Goal: Task Accomplishment & Management: Manage account settings

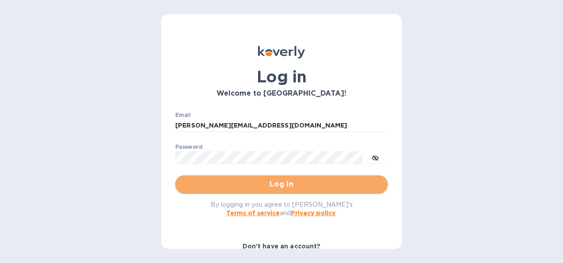
click at [283, 181] on span "Log in" at bounding box center [281, 184] width 198 height 11
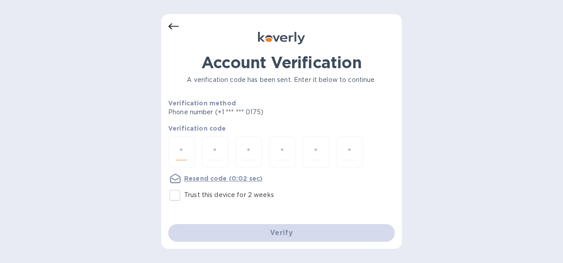
click at [183, 150] on input "number" at bounding box center [182, 152] width 12 height 16
type input "7"
type input "2"
type input "6"
type input "8"
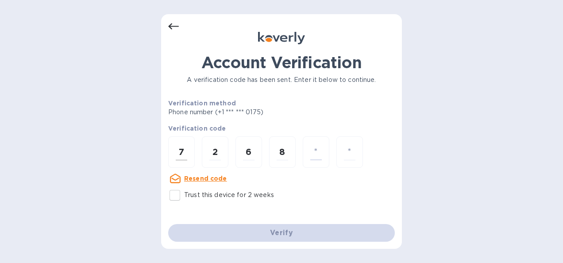
type input "2"
type input "9"
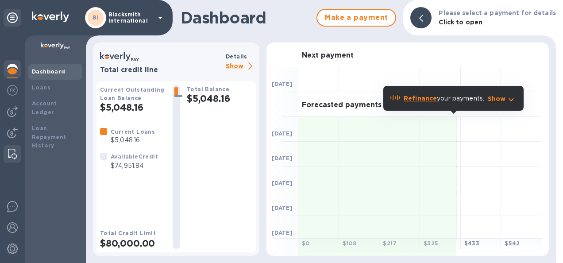
click at [15, 149] on img at bounding box center [12, 154] width 9 height 11
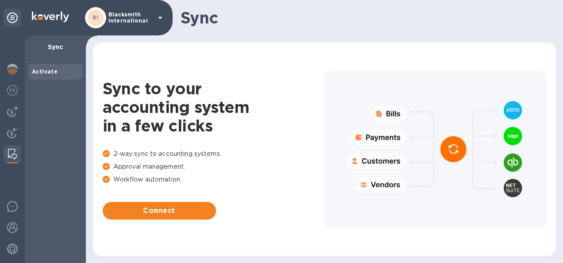
click at [12, 154] on img at bounding box center [12, 154] width 9 height 11
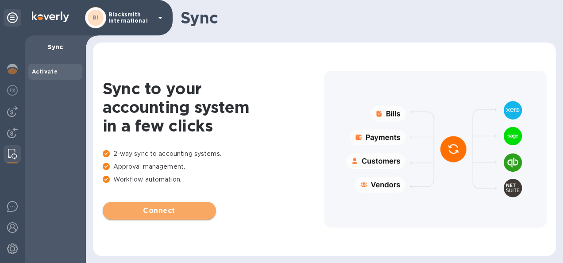
click at [154, 212] on span "Connect" at bounding box center [159, 210] width 99 height 11
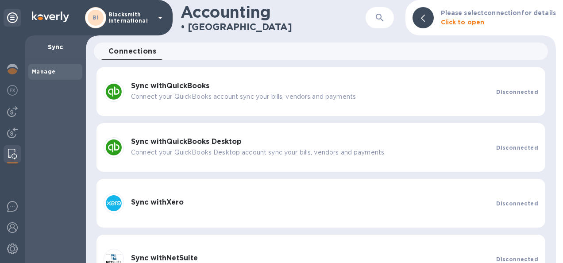
click at [161, 93] on p "Connect your QuickBooks account sync your bills, vendors and payments" at bounding box center [310, 96] width 358 height 9
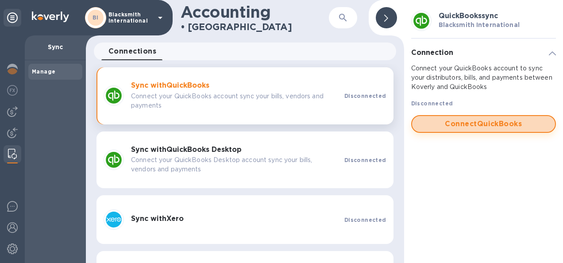
click at [484, 124] on span "Connect QuickBooks" at bounding box center [483, 124] width 129 height 11
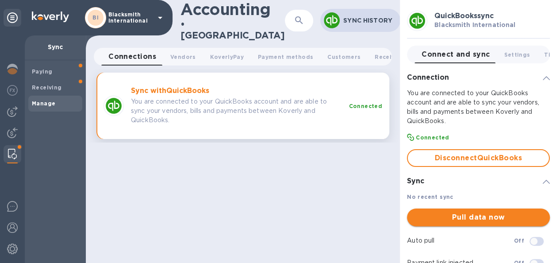
click at [474, 217] on span "Pull data now" at bounding box center [478, 217] width 129 height 11
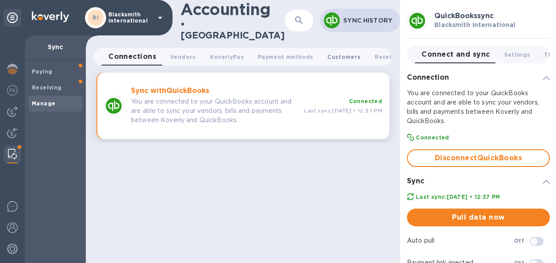
click at [333, 52] on span "Customers 0" at bounding box center [343, 56] width 33 height 9
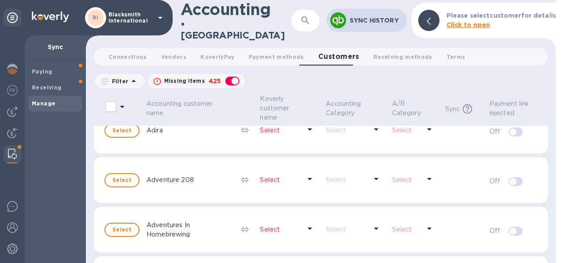
scroll to position [167, 0]
click at [110, 97] on input "select all desserts" at bounding box center [111, 106] width 19 height 19
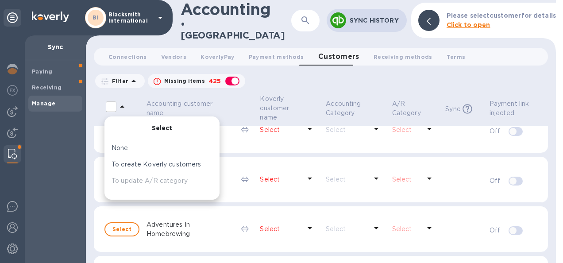
click at [110, 97] on input "select all desserts" at bounding box center [111, 106] width 19 height 19
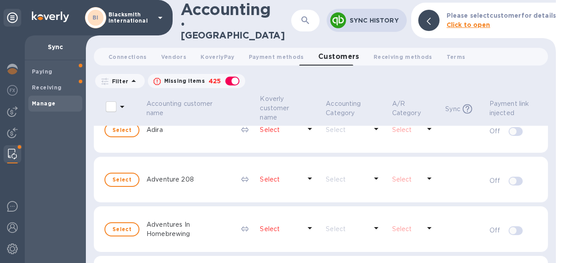
click at [119, 97] on input "select all desserts" at bounding box center [111, 106] width 19 height 19
checkbox input "false"
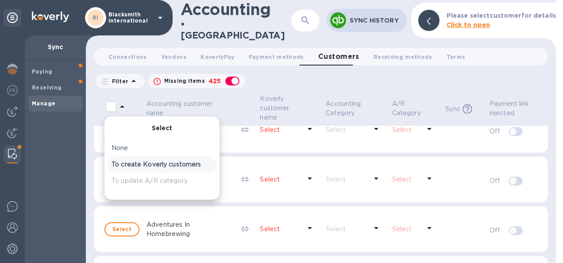
click at [142, 160] on p "To create Koverly customers" at bounding box center [162, 164] width 101 height 9
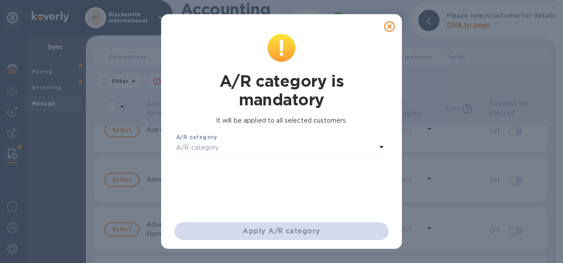
click at [356, 148] on div "A/R category" at bounding box center [276, 148] width 200 height 12
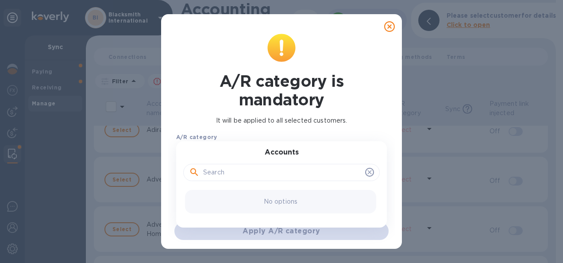
click at [234, 174] on input "text" at bounding box center [282, 172] width 158 height 13
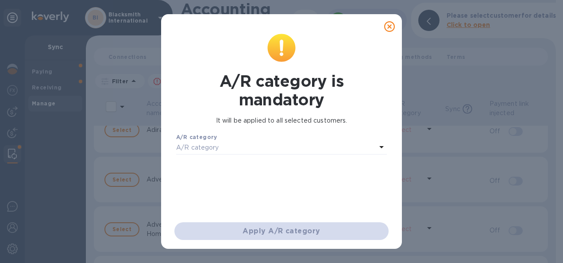
click at [391, 24] on icon at bounding box center [389, 26] width 11 height 11
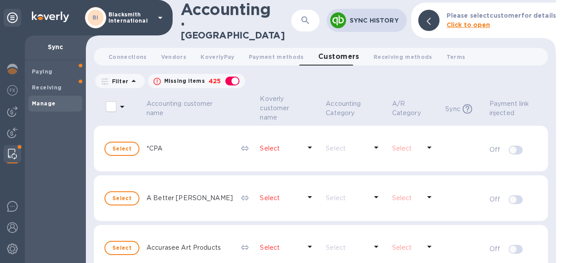
click at [123, 106] on icon at bounding box center [122, 107] width 4 height 2
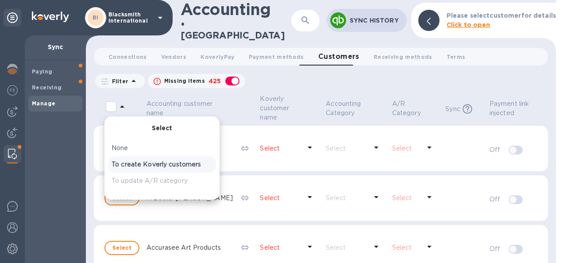
click at [141, 160] on p "To create Koverly customers" at bounding box center [162, 164] width 101 height 9
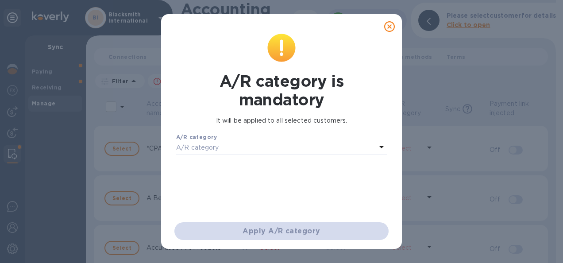
click at [264, 150] on div "A/R category" at bounding box center [276, 148] width 200 height 12
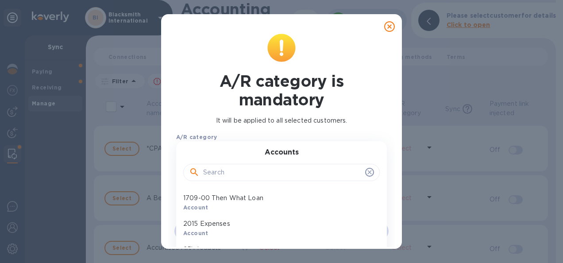
click at [245, 172] on input "text" at bounding box center [282, 172] width 158 height 13
type input "r"
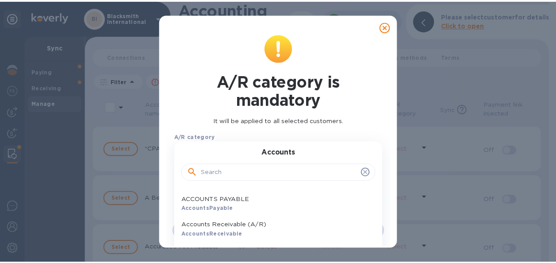
scroll to position [127, 0]
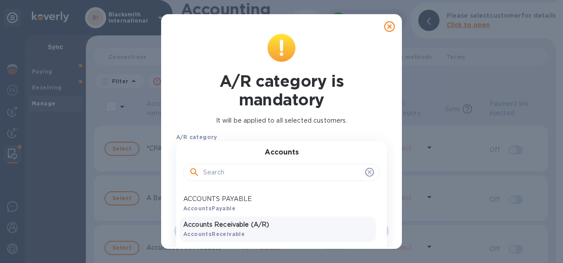
click at [229, 229] on p "Accounts Receivable (A/R)" at bounding box center [277, 224] width 189 height 9
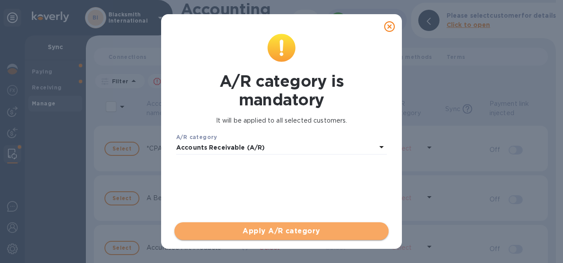
click at [269, 233] on span "Apply A/R category" at bounding box center [281, 231] width 200 height 11
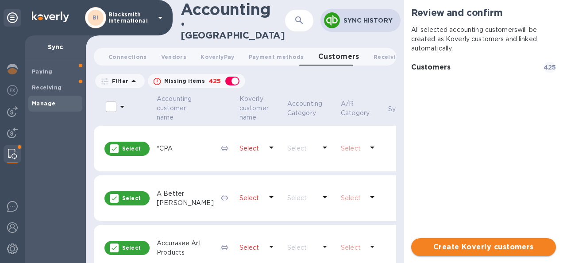
click at [479, 250] on span "Create Koverly customers" at bounding box center [483, 247] width 131 height 11
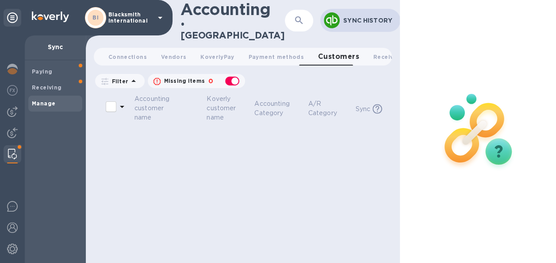
click at [228, 76] on div "button" at bounding box center [232, 81] width 18 height 12
checkbox input "false"
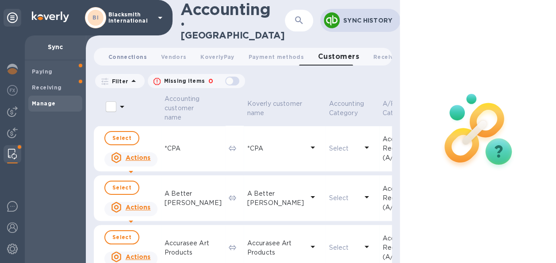
click at [115, 52] on span "Connections 0" at bounding box center [127, 56] width 38 height 9
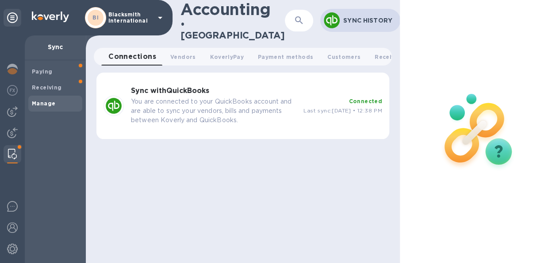
click at [204, 86] on b "Sync with QuickBooks" at bounding box center [170, 90] width 78 height 8
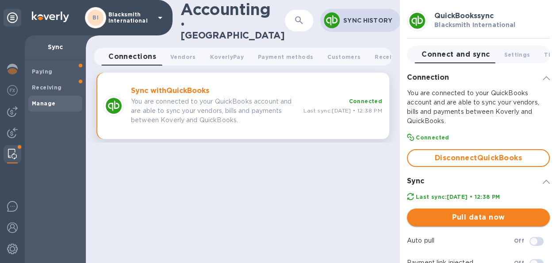
click at [414, 219] on span "Pull data now" at bounding box center [478, 217] width 129 height 11
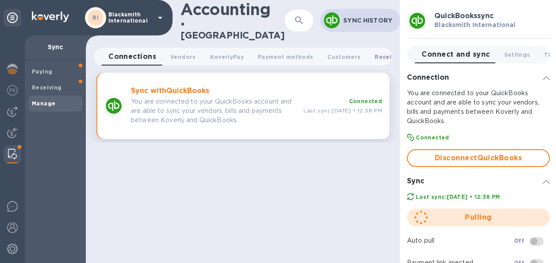
click at [375, 52] on span "Receiving methods 0" at bounding box center [404, 56] width 59 height 9
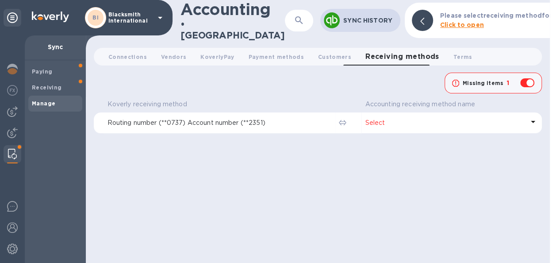
click at [375, 119] on p "Select" at bounding box center [444, 122] width 159 height 9
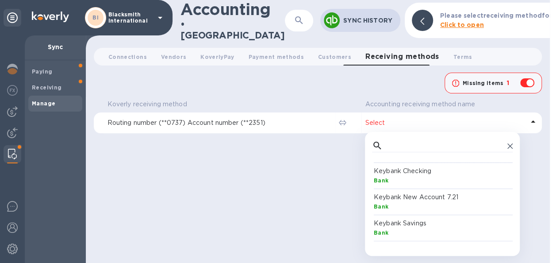
scroll to position [74, 0]
click at [382, 201] on b "Bank" at bounding box center [381, 204] width 15 height 7
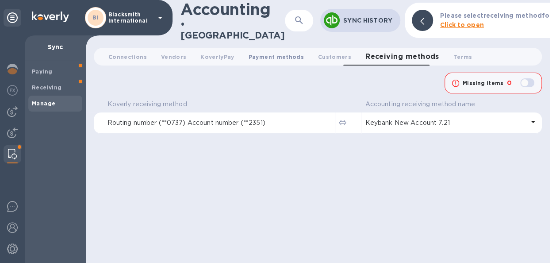
click at [265, 52] on span "Payment methods 0" at bounding box center [276, 56] width 55 height 9
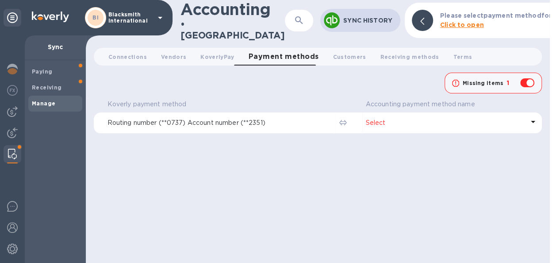
click at [376, 118] on p "Select" at bounding box center [445, 122] width 158 height 9
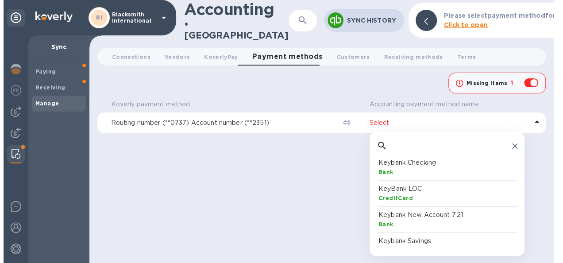
scroll to position [211, 0]
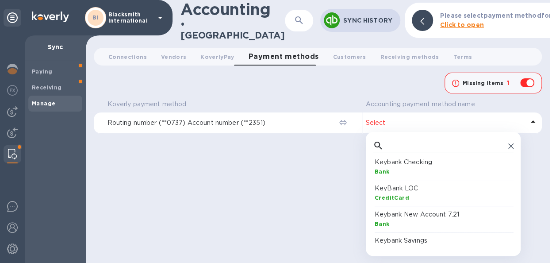
click at [419, 210] on p "Keybank New Account 7.21" at bounding box center [445, 214] width 141 height 9
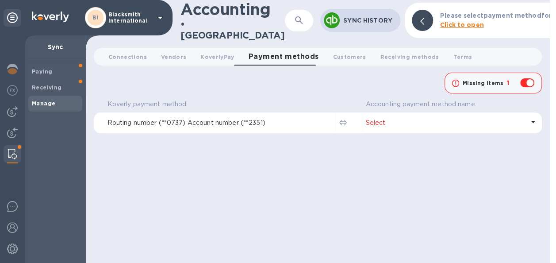
checkbox input "false"
click at [210, 52] on span "KoverlyPay 0" at bounding box center [217, 56] width 34 height 9
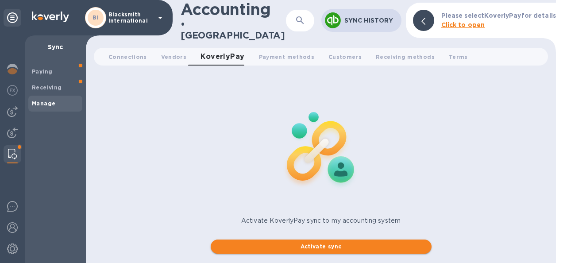
click at [329, 241] on span "Activate sync" at bounding box center [321, 246] width 207 height 11
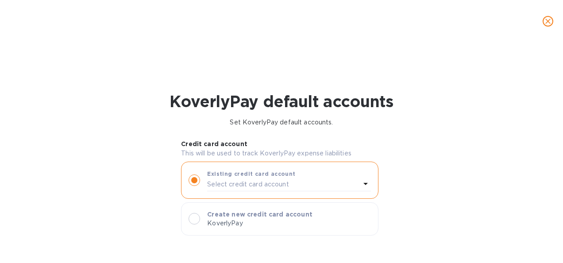
click at [195, 218] on div at bounding box center [194, 219] width 12 height 12
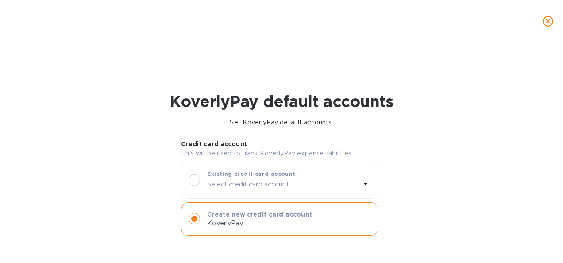
scroll to position [42, 0]
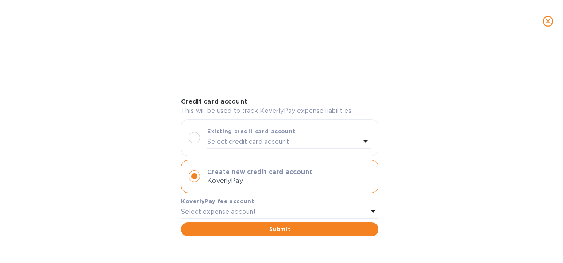
click at [247, 209] on p "Select expense account" at bounding box center [218, 211] width 75 height 9
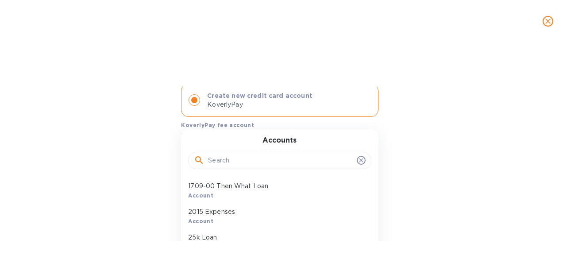
scroll to position [125, 0]
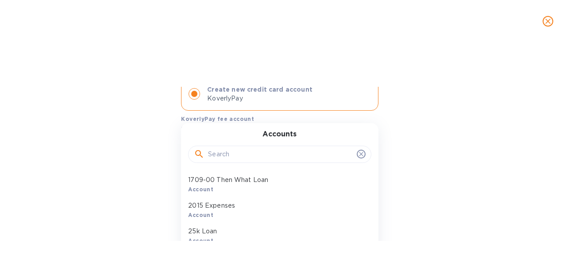
click at [233, 154] on input "text" at bounding box center [280, 154] width 145 height 13
click at [181, 140] on button "Submit" at bounding box center [279, 147] width 197 height 14
type input "b"
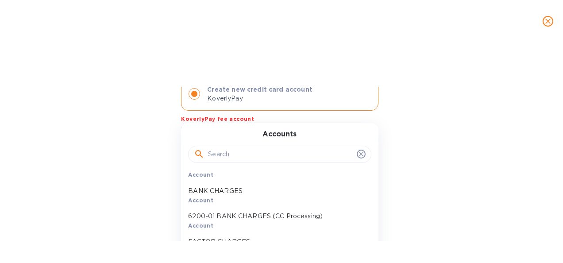
scroll to position [451, 0]
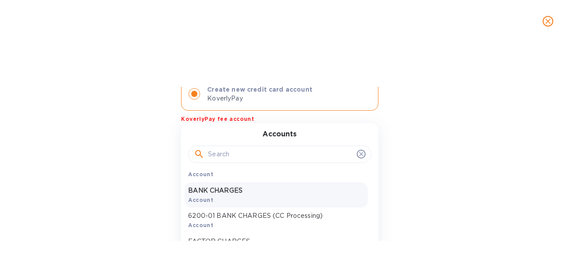
click at [228, 198] on div "BANK CHARGES Account" at bounding box center [276, 195] width 183 height 26
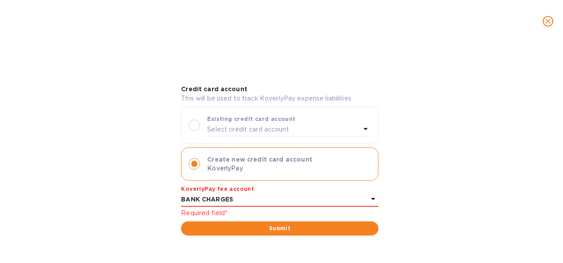
scroll to position [54, 0]
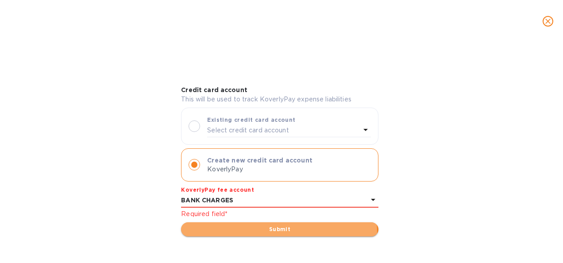
click at [273, 232] on span "Submit" at bounding box center [279, 229] width 183 height 11
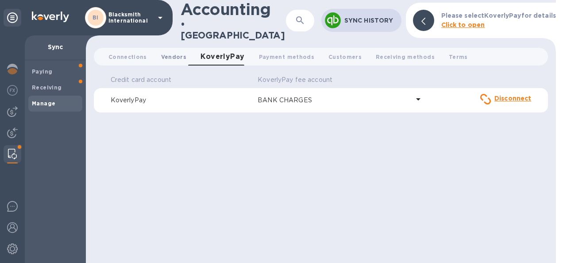
click at [172, 55] on span "Vendors 0" at bounding box center [173, 56] width 25 height 9
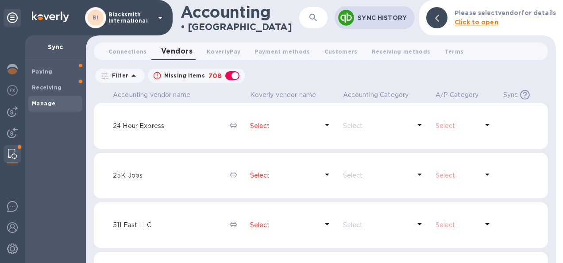
click at [230, 72] on div "button" at bounding box center [232, 75] width 18 height 12
checkbox input "false"
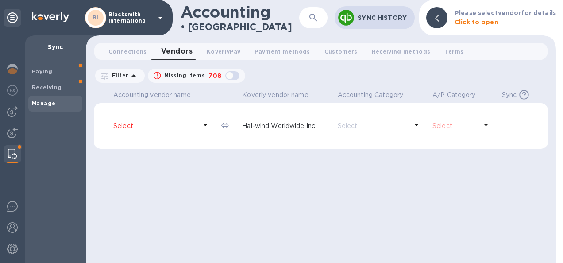
click at [188, 125] on p "Select" at bounding box center [154, 125] width 83 height 9
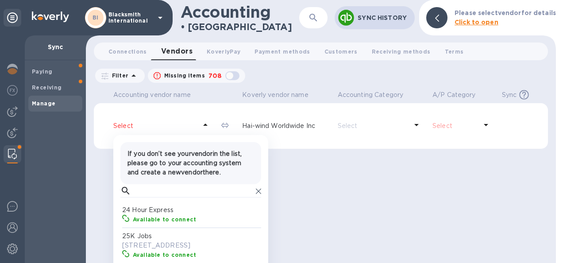
scroll to position [81, 137]
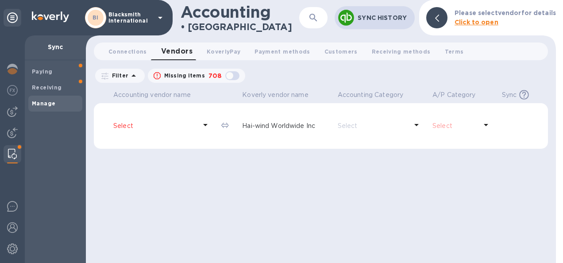
drag, startPoint x: 320, startPoint y: 165, endPoint x: 261, endPoint y: 177, distance: 60.7
click at [261, 177] on div "Accounting vendor name Koverly vendor name Accounting Category A/P Category Syn…" at bounding box center [321, 175] width 454 height 175
click at [11, 132] on img at bounding box center [12, 132] width 11 height 11
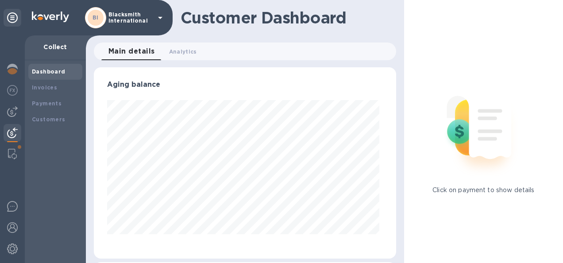
scroll to position [191, 298]
click at [47, 88] on b "Invoices" at bounding box center [44, 87] width 25 height 7
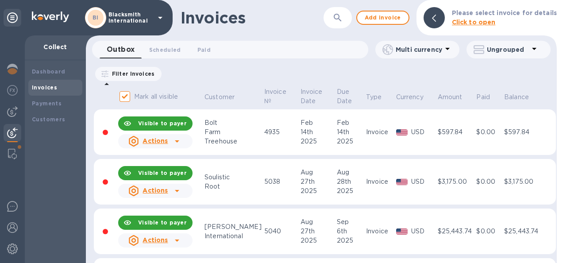
click at [532, 52] on icon at bounding box center [534, 48] width 11 height 11
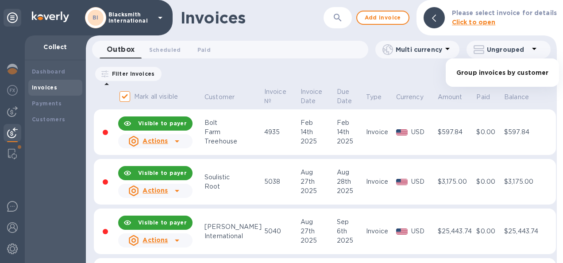
click at [507, 75] on li "Group invoices by customer" at bounding box center [502, 72] width 113 height 28
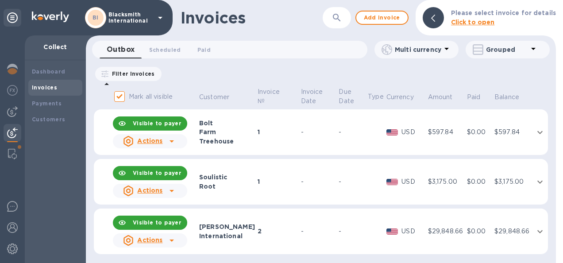
scroll to position [3, 0]
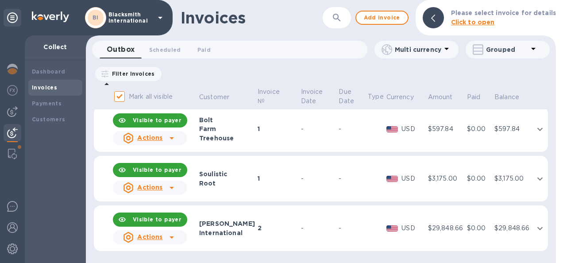
click at [538, 227] on icon "expand row" at bounding box center [539, 228] width 5 height 3
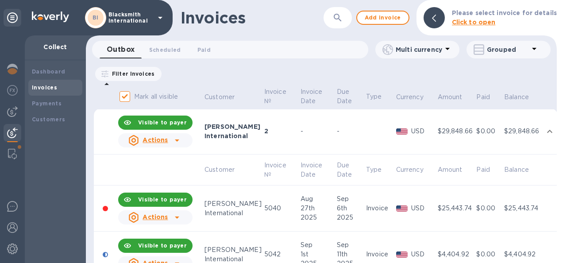
scroll to position [126, 0]
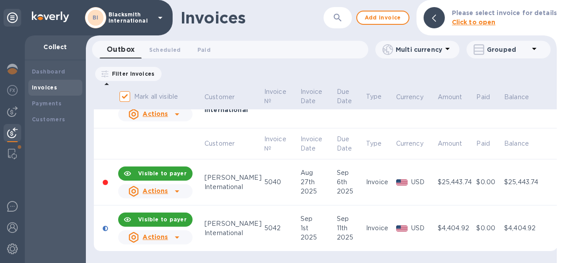
click at [177, 191] on icon at bounding box center [177, 191] width 4 height 2
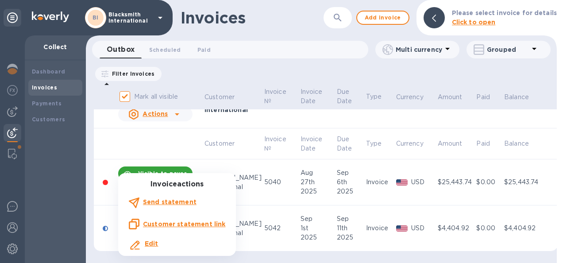
click at [219, 158] on div at bounding box center [281, 131] width 563 height 263
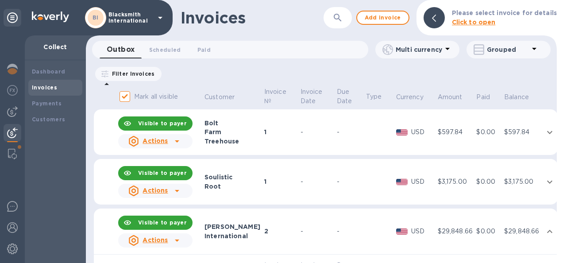
scroll to position [0, 0]
click at [8, 111] on img at bounding box center [12, 111] width 11 height 11
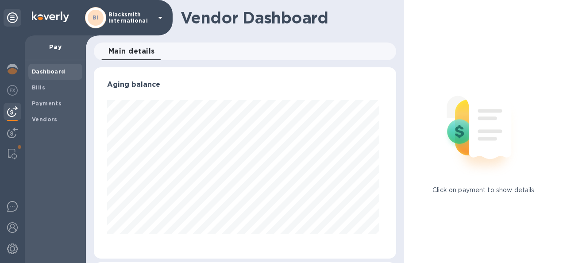
scroll to position [191, 298]
click at [47, 119] on b "Vendors" at bounding box center [45, 119] width 26 height 7
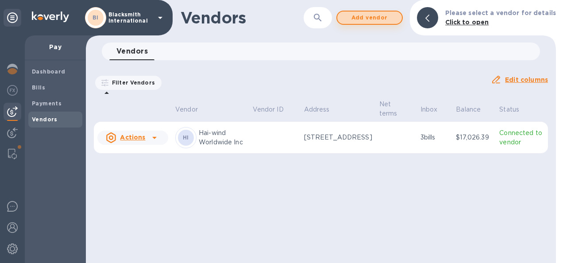
click at [369, 19] on span "Add vendor" at bounding box center [369, 17] width 50 height 11
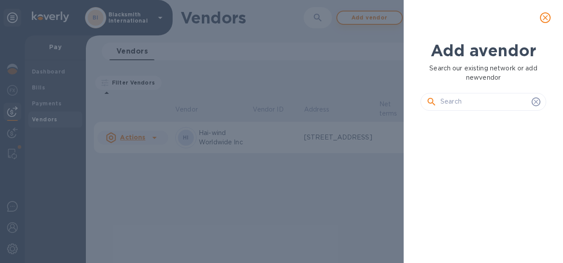
scroll to position [115, 129]
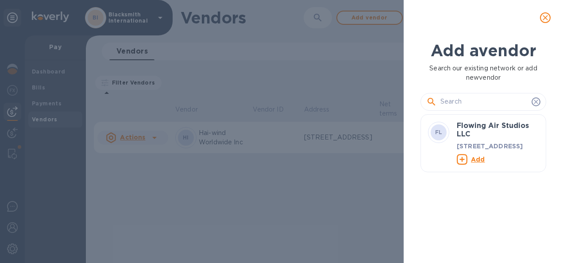
click at [455, 102] on input "text" at bounding box center [484, 101] width 88 height 13
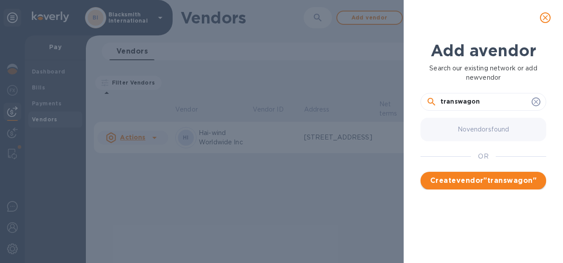
type input "transwagon"
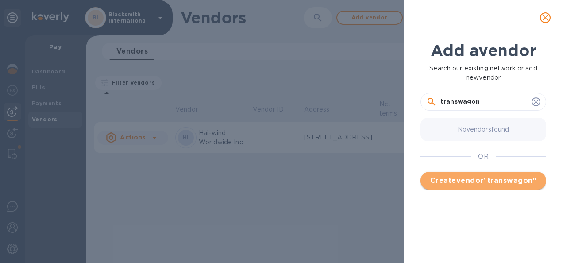
click at [476, 182] on span "Create vendor " transwagon "" at bounding box center [483, 180] width 112 height 11
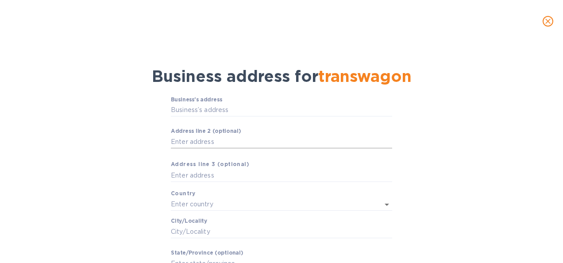
scroll to position [95, 0]
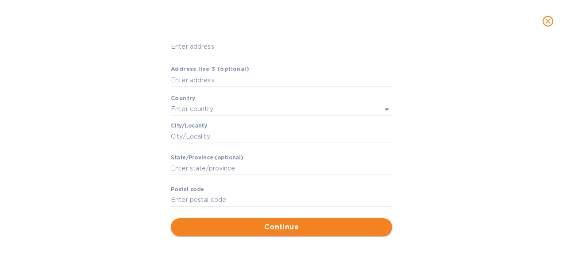
click at [244, 225] on span "Continue" at bounding box center [281, 227] width 207 height 11
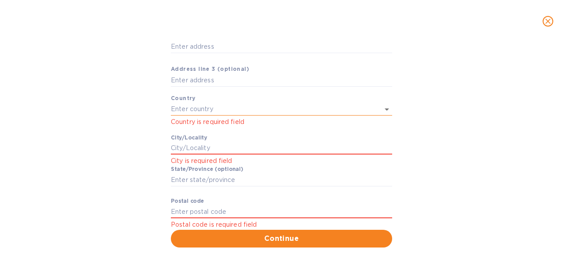
click at [239, 109] on input "text" at bounding box center [269, 109] width 196 height 13
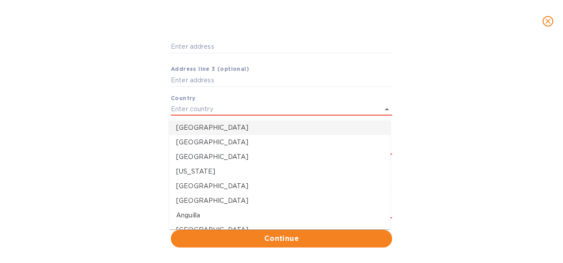
click at [220, 131] on p "United States" at bounding box center [279, 127] width 207 height 9
type input "United States"
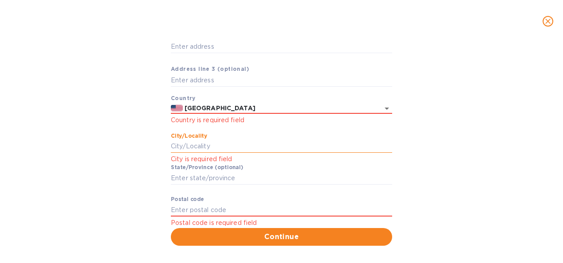
click at [204, 147] on input "Сity/Locаlity" at bounding box center [281, 146] width 221 height 13
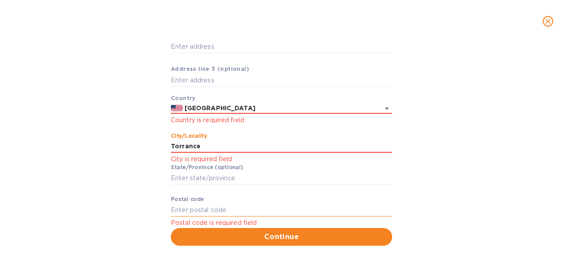
scroll to position [105, 0]
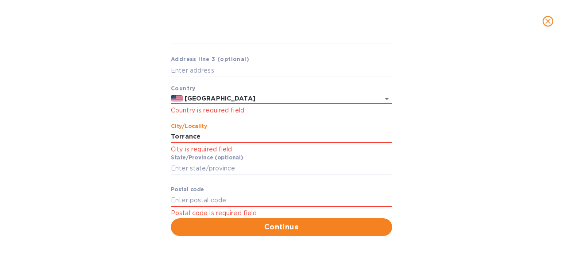
type input "Torrance"
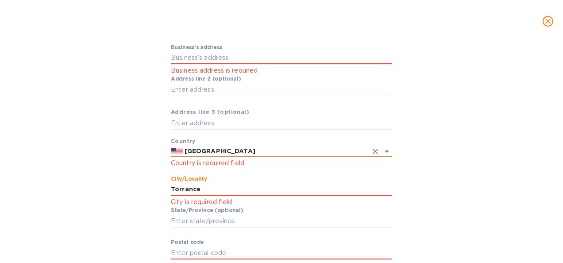
scroll to position [0, 0]
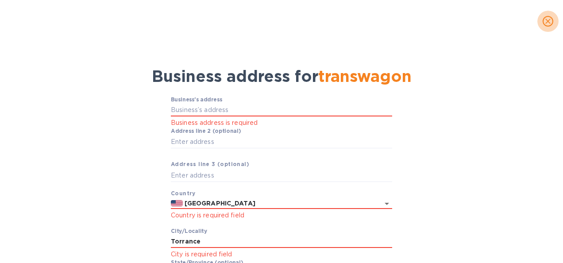
click at [548, 24] on icon "close" at bounding box center [547, 21] width 9 height 9
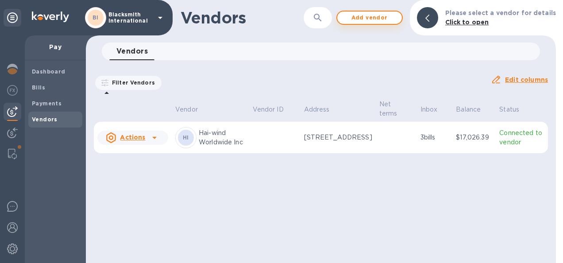
click at [361, 17] on span "Add vendor" at bounding box center [369, 17] width 50 height 11
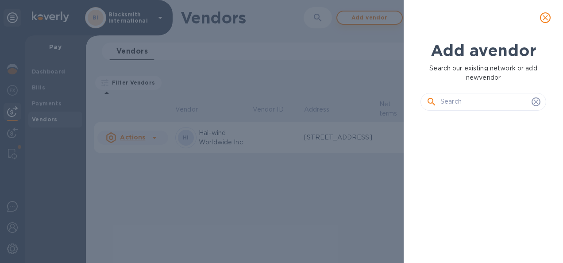
scroll to position [115, 129]
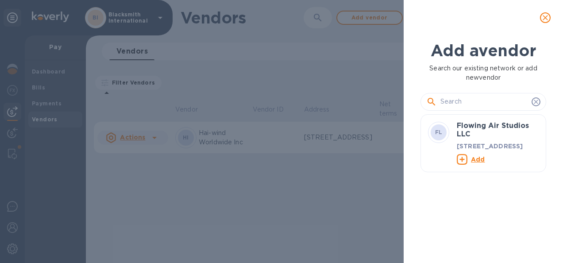
click at [446, 103] on input "text" at bounding box center [484, 101] width 88 height 13
paste input "Trans Wagon Int'l (U.S.A.) Co., LTD"
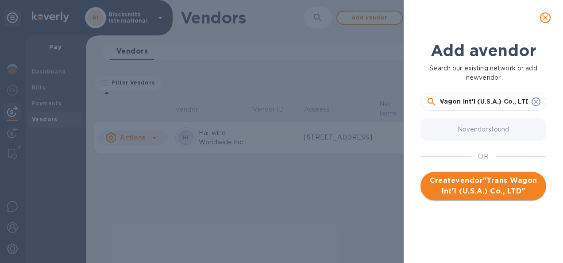
type input "Trans Wagon Int'l (U.S.A.) Co., LTD"
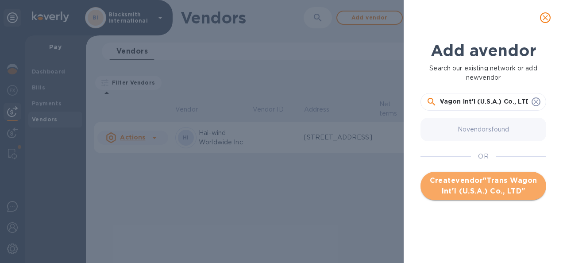
click at [487, 184] on span "Create vendor " Trans Wagon Int'l (U.S.A.) Co., LTD "" at bounding box center [483, 185] width 112 height 21
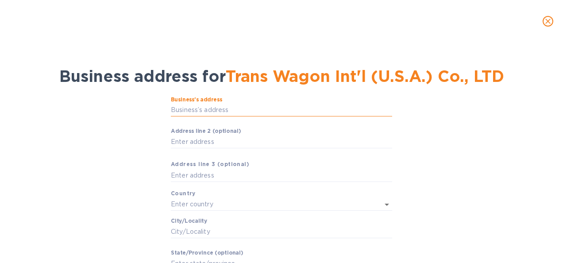
click at [196, 110] on input "Business’s аddress" at bounding box center [281, 110] width 221 height 13
paste input "1357 RIDGEWAY STREET"
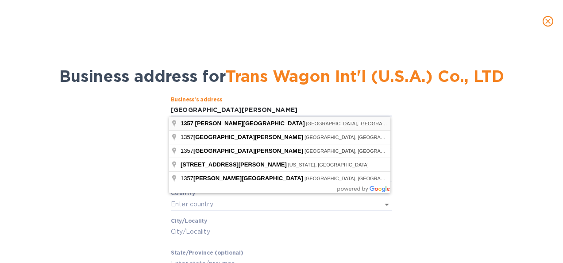
type input "1357 Ridgeway Street"
type input "United States"
type input "Pomona"
type input "CA"
type input "91768"
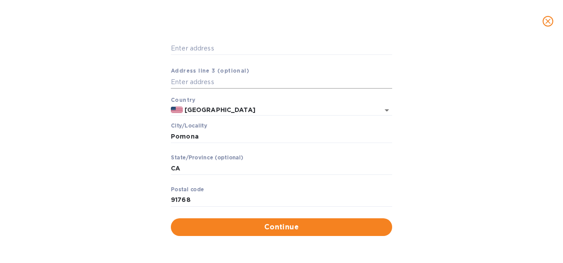
scroll to position [93, 0]
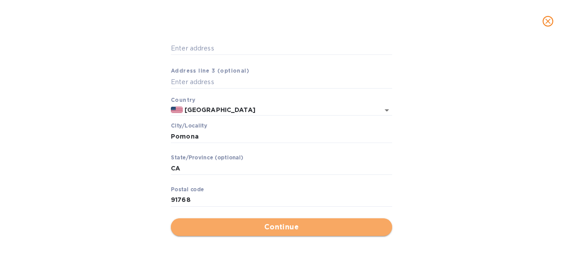
click at [293, 220] on button "Continue" at bounding box center [281, 227] width 221 height 18
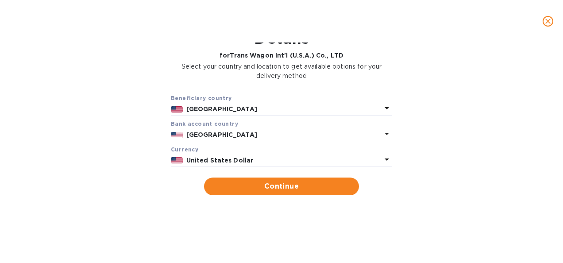
scroll to position [38, 0]
click at [285, 185] on span "Continue" at bounding box center [281, 186] width 141 height 11
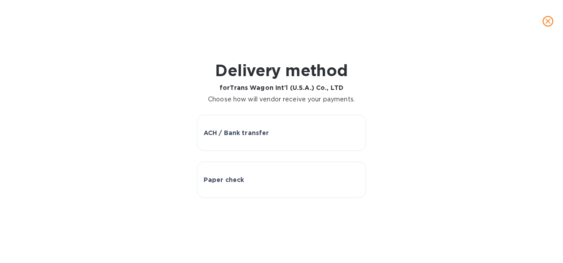
scroll to position [0, 0]
click at [234, 129] on p "ACH / Bank transfer" at bounding box center [236, 132] width 65 height 9
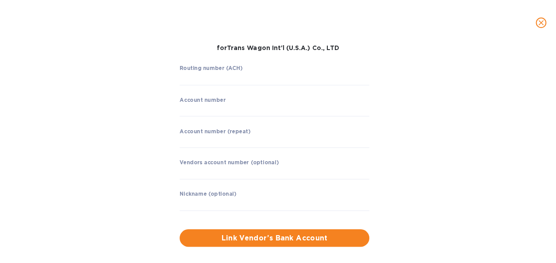
scroll to position [40, 0]
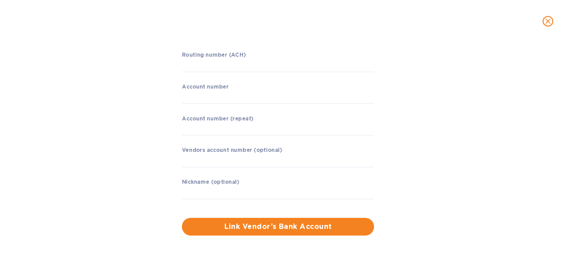
click at [546, 23] on icon "close" at bounding box center [547, 21] width 5 height 5
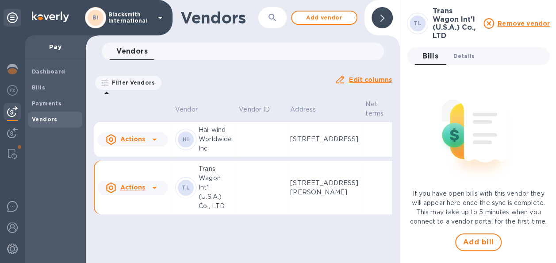
click at [464, 51] on span "Details 0" at bounding box center [464, 55] width 21 height 9
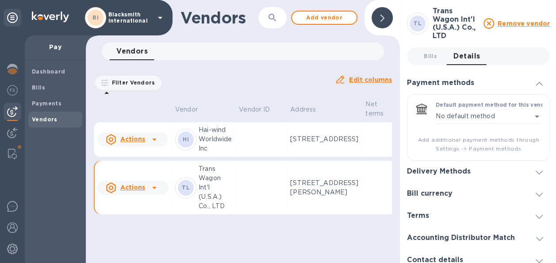
scroll to position [52, 0]
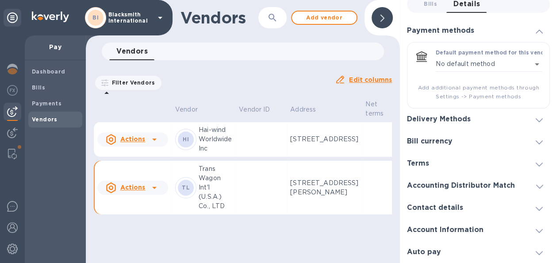
click at [536, 119] on icon at bounding box center [539, 120] width 7 height 4
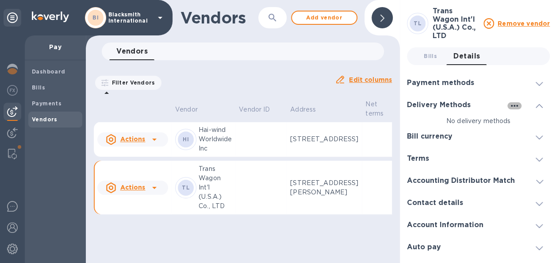
click at [512, 100] on icon "button" at bounding box center [514, 105] width 11 height 11
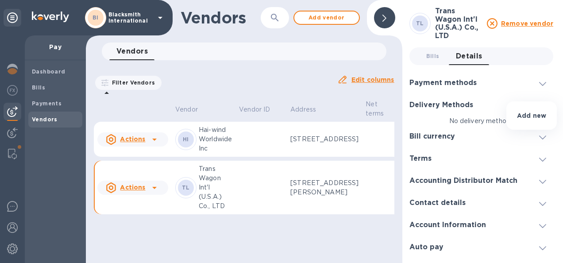
click at [514, 118] on li "Add new" at bounding box center [531, 115] width 50 height 28
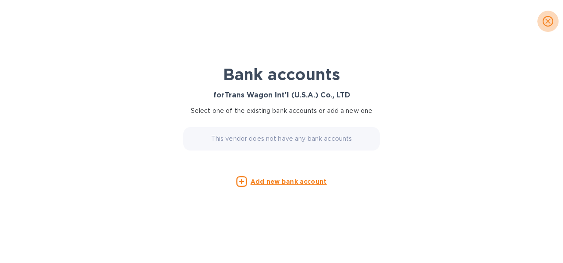
click at [547, 23] on icon "close" at bounding box center [547, 21] width 9 height 9
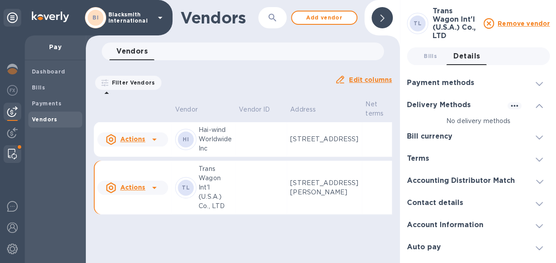
click at [12, 152] on img at bounding box center [12, 154] width 9 height 11
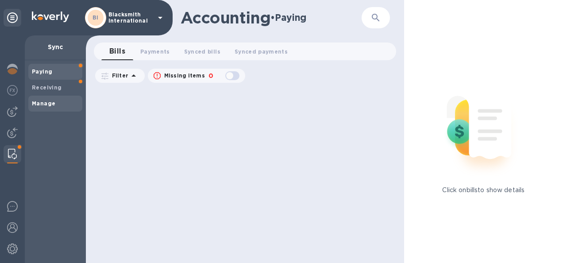
click at [42, 102] on b "Manage" at bounding box center [43, 103] width 23 height 7
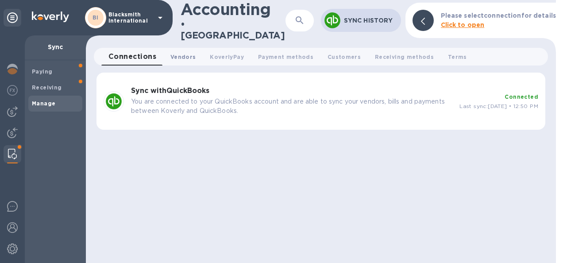
click at [177, 52] on span "Vendors 0" at bounding box center [182, 56] width 25 height 9
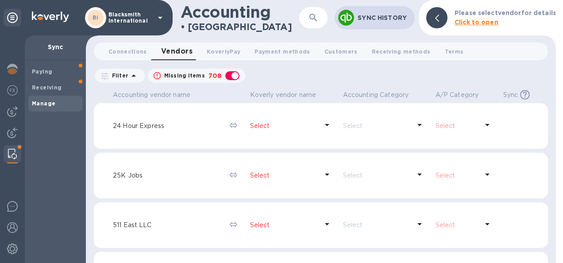
click at [229, 74] on div "button" at bounding box center [232, 75] width 18 height 12
checkbox input "false"
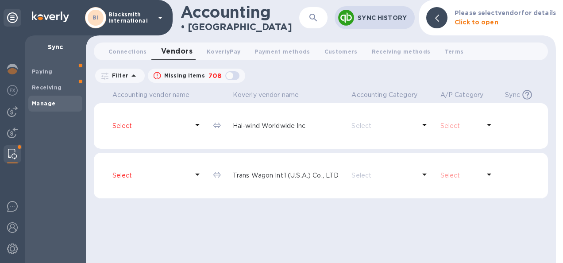
click at [119, 176] on p "Select" at bounding box center [150, 175] width 76 height 9
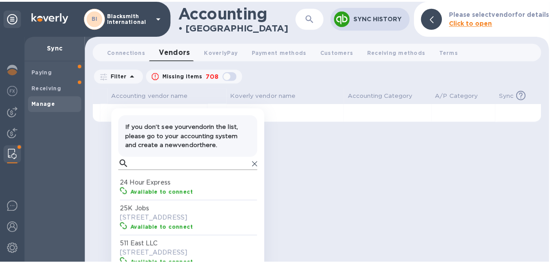
scroll to position [78, 0]
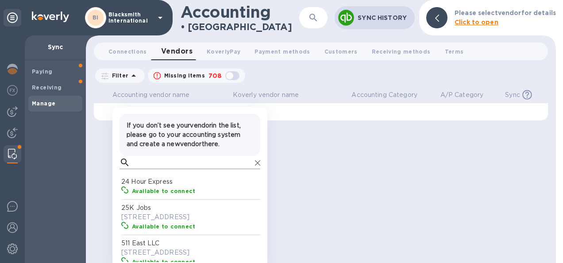
click at [157, 163] on input "text" at bounding box center [193, 162] width 118 height 13
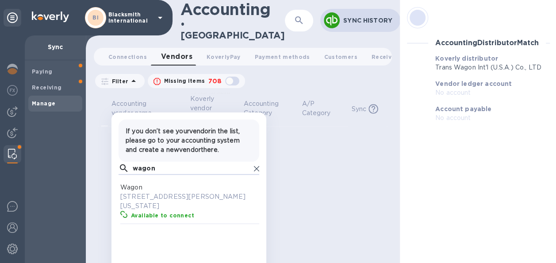
scroll to position [81, 137]
type input "wagon"
click at [130, 192] on p "1357 Ridgeway Street, Pomona, California 91768 US" at bounding box center [190, 201] width 141 height 19
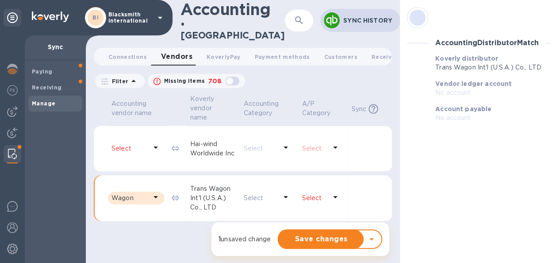
scroll to position [7, 0]
click at [320, 193] on p "Select" at bounding box center [314, 197] width 25 height 9
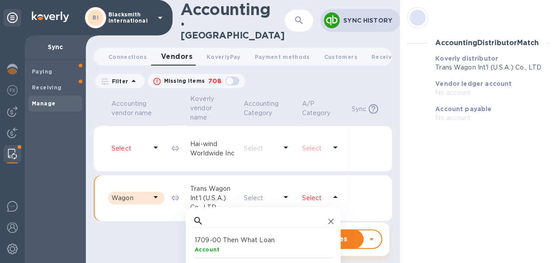
scroll to position [81, 137]
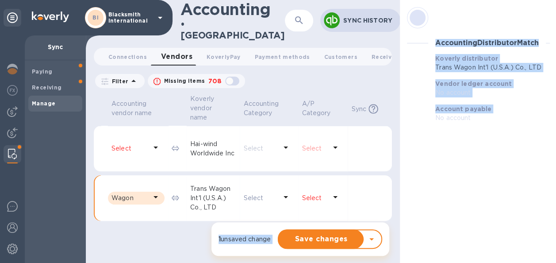
drag, startPoint x: 358, startPoint y: 192, endPoint x: 397, endPoint y: 120, distance: 82.2
click at [397, 120] on div "Accounting vendor name Koverly vendor name Accounting Category A/P Category Syn…" at bounding box center [243, 178] width 314 height 170
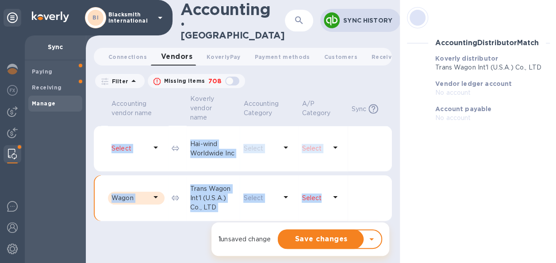
click at [330, 192] on icon at bounding box center [335, 197] width 11 height 11
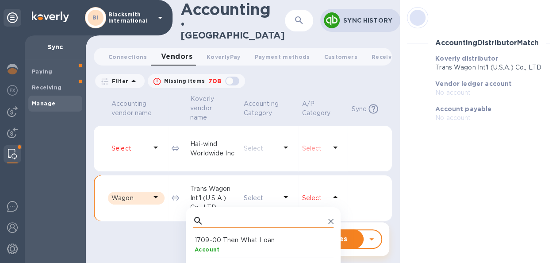
click at [240, 214] on input "text" at bounding box center [266, 220] width 118 height 13
type input "accoun"
click at [220, 235] on p "ACCOUNTS PAYABLE" at bounding box center [265, 239] width 141 height 9
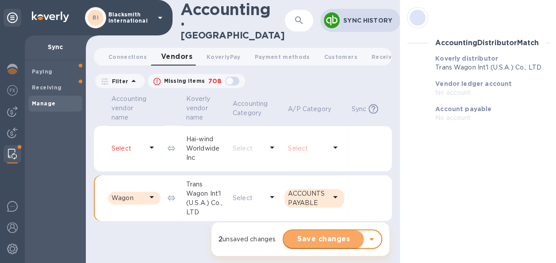
click at [341, 234] on span "Save changes" at bounding box center [324, 239] width 66 height 11
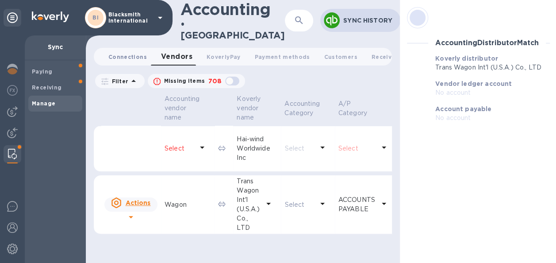
click at [117, 52] on span "Connections 0" at bounding box center [127, 56] width 38 height 9
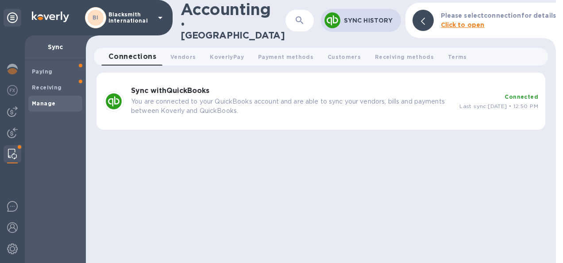
click at [231, 97] on p "You are connected to your QuickBooks account and are able to sync your vendors,…" at bounding box center [291, 106] width 321 height 19
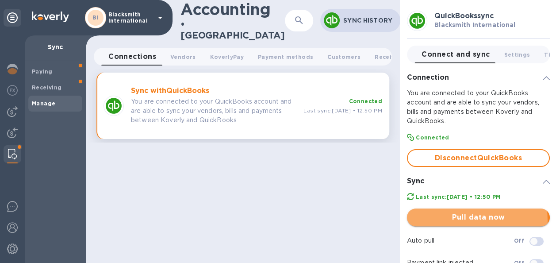
click at [438, 221] on span "Pull data now" at bounding box center [478, 217] width 129 height 11
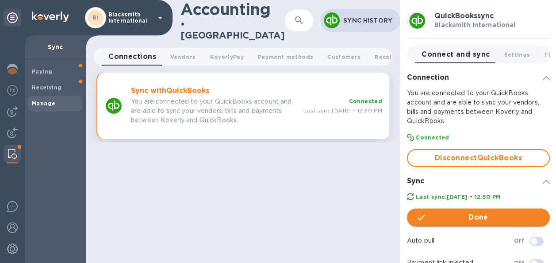
click at [465, 215] on span "Done" at bounding box center [478, 217] width 129 height 11
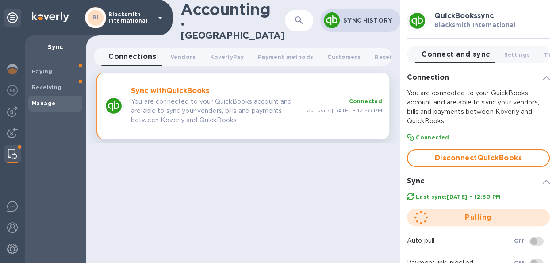
click at [534, 239] on span at bounding box center [537, 241] width 14 height 9
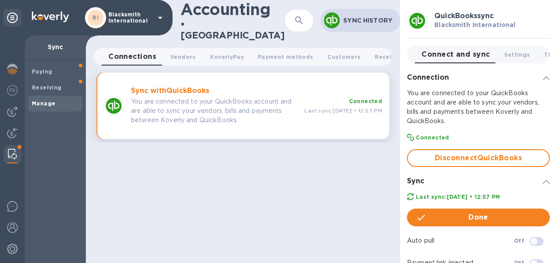
click at [540, 240] on input "checkbox" at bounding box center [533, 241] width 45 height 15
checkbox input "true"
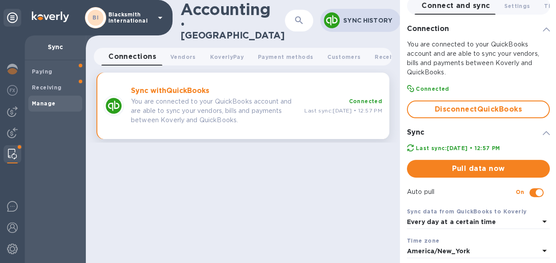
scroll to position [49, 0]
click at [542, 221] on icon at bounding box center [544, 221] width 4 height 2
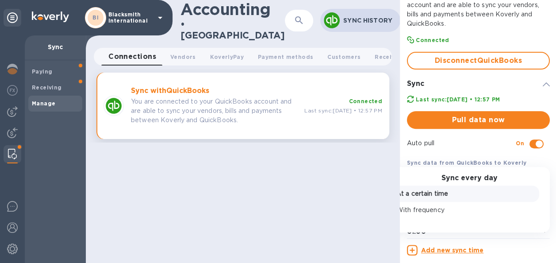
scroll to position [98, 0]
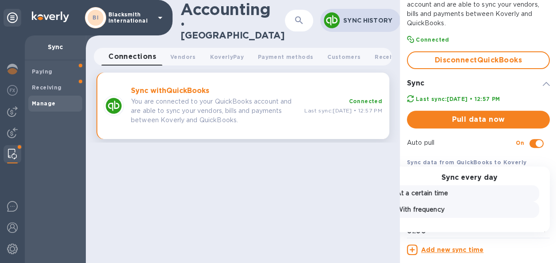
click at [414, 208] on p "With frequency" at bounding box center [465, 209] width 139 height 9
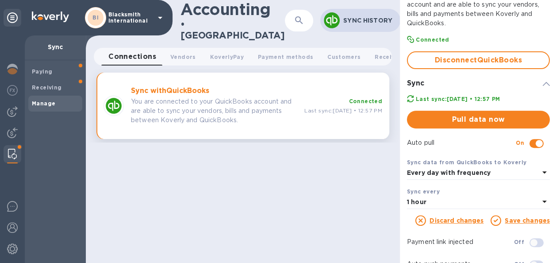
click at [519, 220] on link "Save changes" at bounding box center [527, 220] width 45 height 7
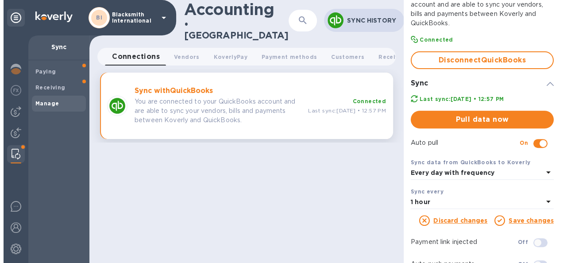
scroll to position [114, 0]
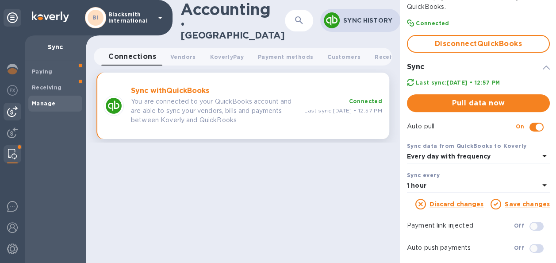
click at [10, 112] on img at bounding box center [12, 111] width 11 height 11
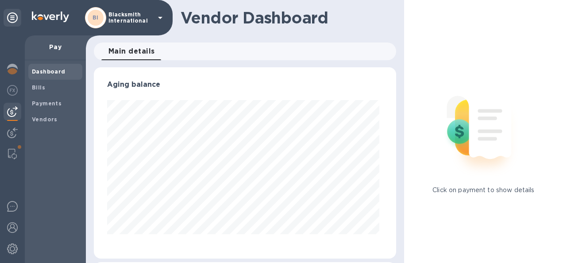
scroll to position [191, 298]
click at [43, 121] on b "Vendors" at bounding box center [45, 119] width 26 height 7
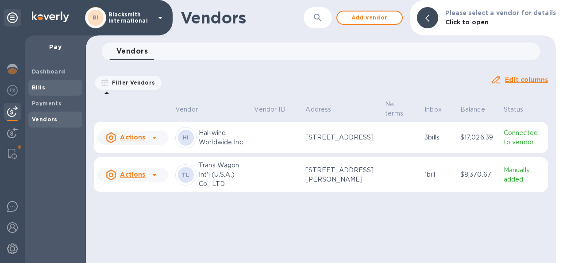
click at [36, 87] on b "Bills" at bounding box center [38, 87] width 13 height 7
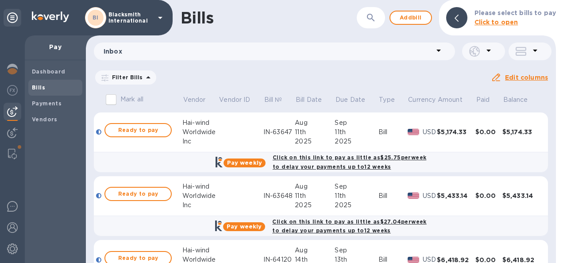
click at [535, 51] on icon at bounding box center [535, 51] width 4 height 2
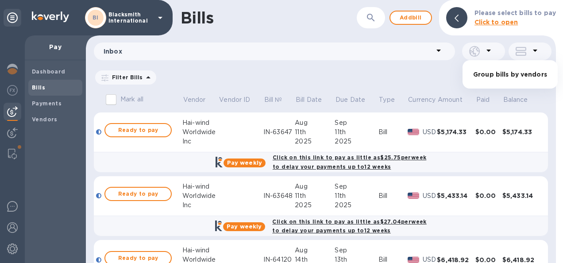
click at [498, 73] on li "Group bills by vendors" at bounding box center [509, 74] width 95 height 28
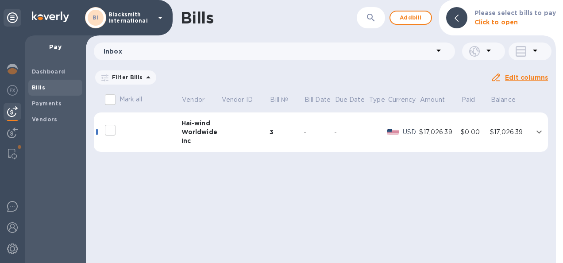
click at [0, 0] on icon at bounding box center [0, 0] width 0 height 0
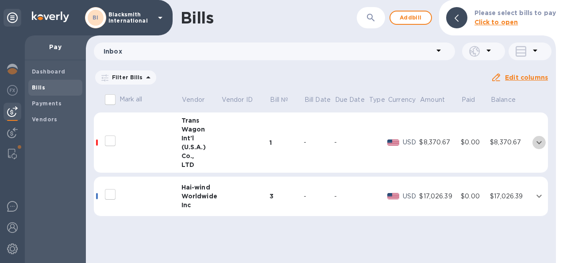
click at [535, 146] on icon "expand row" at bounding box center [539, 142] width 11 height 11
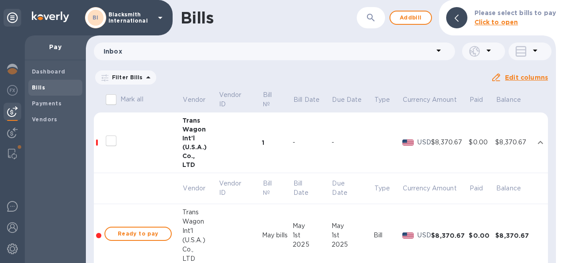
click at [142, 150] on div at bounding box center [138, 141] width 71 height 22
click at [540, 143] on icon "expand row" at bounding box center [540, 142] width 11 height 11
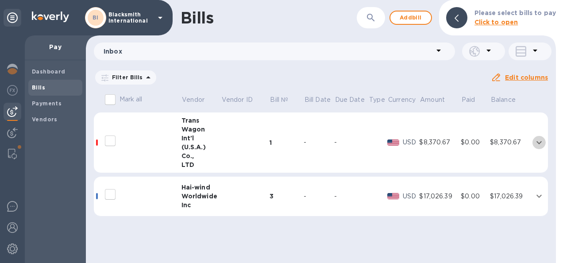
click at [536, 139] on icon "expand row" at bounding box center [539, 142] width 11 height 11
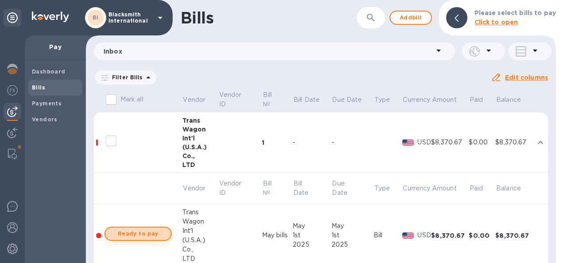
click at [135, 233] on span "Ready to pay" at bounding box center [137, 233] width 51 height 11
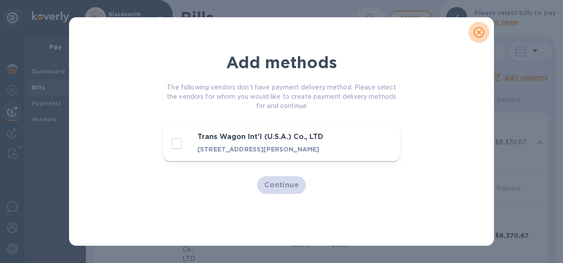
click at [478, 30] on icon "close" at bounding box center [478, 32] width 9 height 9
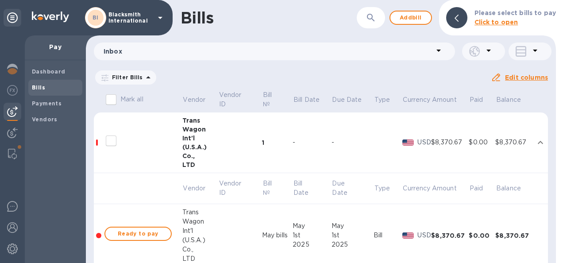
click at [536, 142] on icon "expand row" at bounding box center [540, 142] width 11 height 11
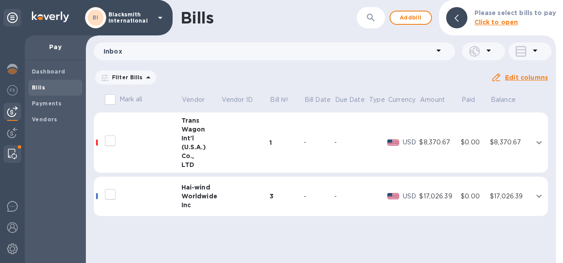
click at [12, 154] on img at bounding box center [12, 154] width 9 height 11
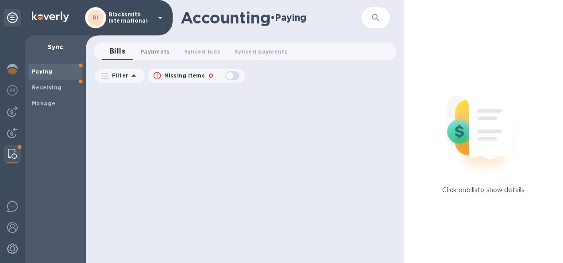
click at [149, 50] on span "Payments 0" at bounding box center [155, 51] width 30 height 9
click at [5, 130] on div at bounding box center [13, 133] width 18 height 19
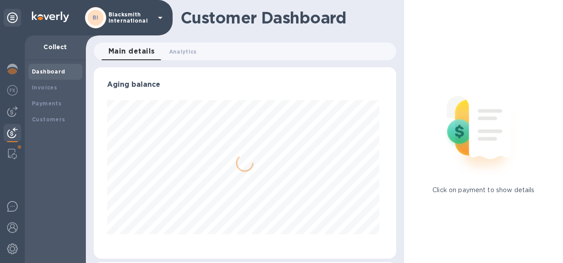
scroll to position [191, 298]
click at [55, 117] on b "Customers" at bounding box center [49, 119] width 34 height 7
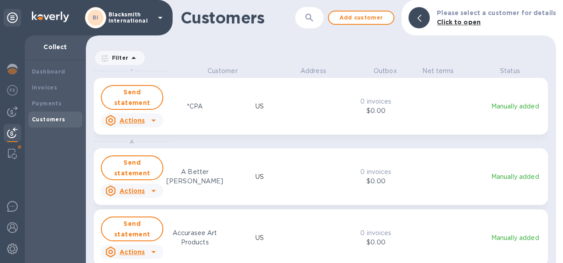
scroll to position [189, 466]
click at [308, 14] on button "button" at bounding box center [309, 17] width 21 height 21
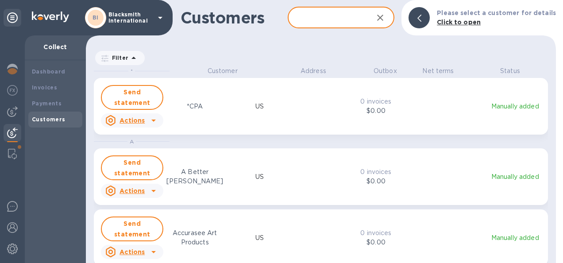
click at [308, 14] on input "text" at bounding box center [327, 18] width 79 height 22
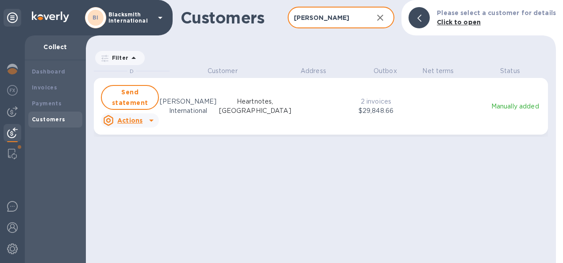
type input "draper"
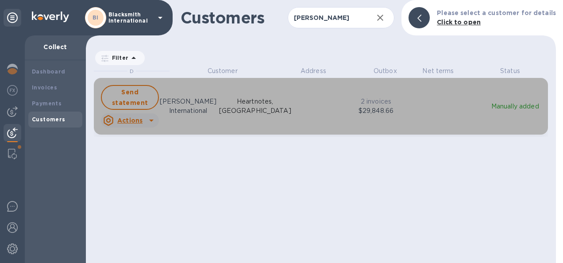
click at [277, 103] on p "Heartnotes, US" at bounding box center [255, 106] width 72 height 19
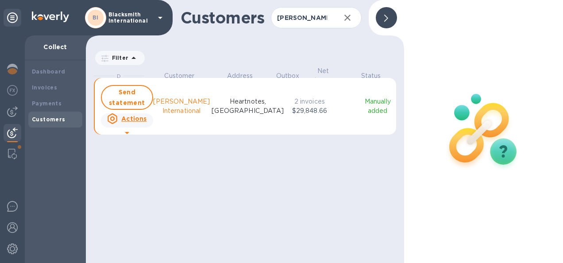
scroll to position [7, 4]
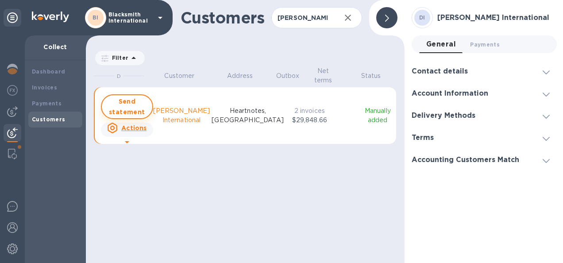
click at [123, 104] on span "Send statement" at bounding box center [127, 106] width 36 height 21
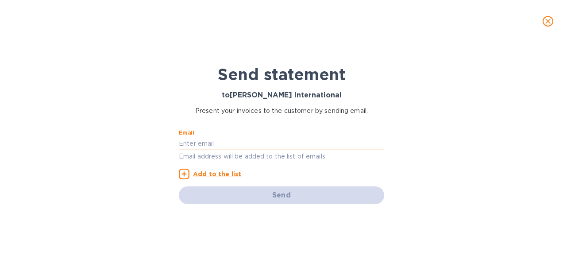
click at [188, 140] on input "text" at bounding box center [281, 143] width 205 height 13
type input "kristen@westbrandlabs.com"
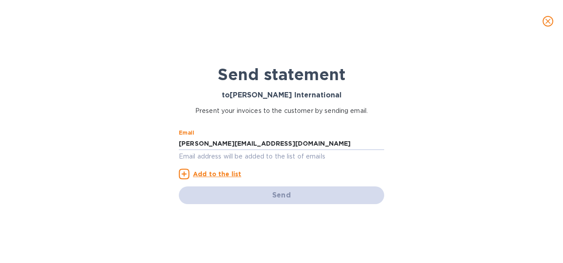
click at [200, 174] on u "Add to the list" at bounding box center [217, 173] width 48 height 7
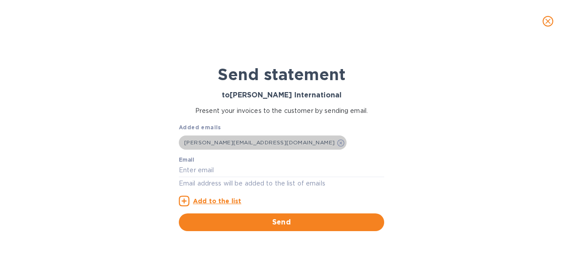
click at [337, 141] on icon at bounding box center [340, 142] width 7 height 7
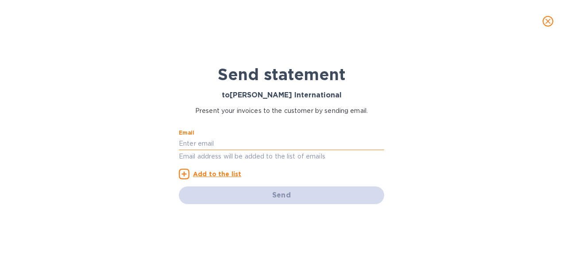
click at [199, 142] on input "text" at bounding box center [281, 143] width 205 height 13
type input "kristen@blacksmithint.com"
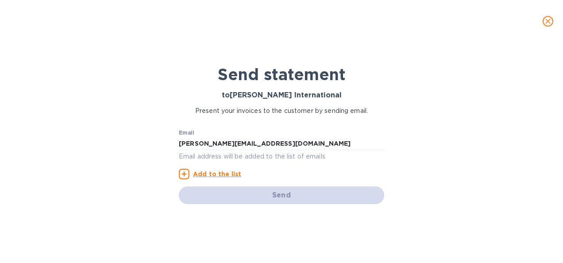
click at [215, 174] on u "Add to the list" at bounding box center [217, 173] width 48 height 7
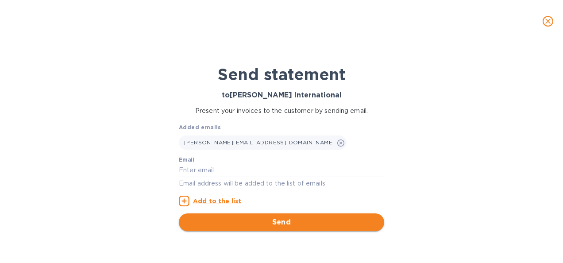
click at [284, 219] on span "Send" at bounding box center [281, 222] width 191 height 11
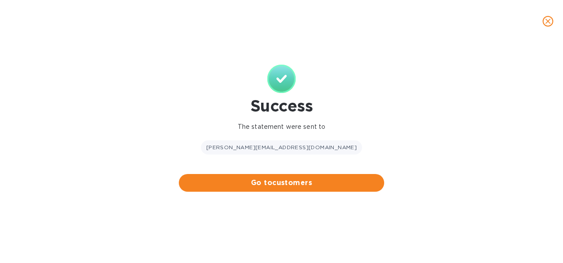
click at [159, 118] on div "Success The statement were sent to kristen@blacksmithint.com Go to customers" at bounding box center [281, 152] width 563 height 220
click at [548, 23] on icon "close" at bounding box center [547, 21] width 9 height 9
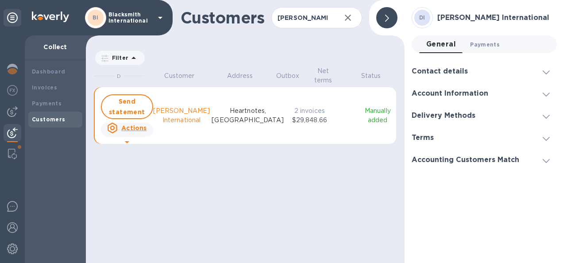
click at [477, 43] on span "Payments 0" at bounding box center [485, 44] width 30 height 9
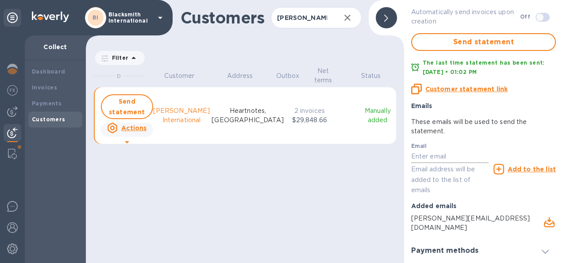
scroll to position [214, 0]
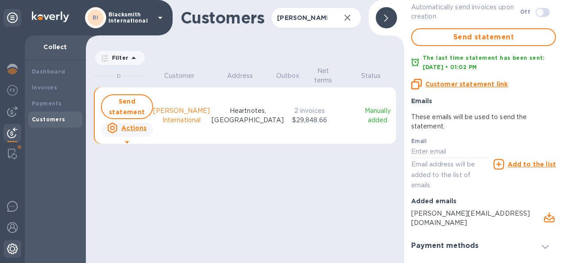
click at [9, 250] on img at bounding box center [12, 248] width 11 height 11
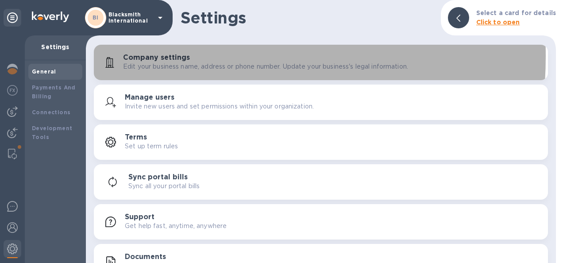
click at [137, 56] on h3 "Company settings" at bounding box center [156, 58] width 67 height 8
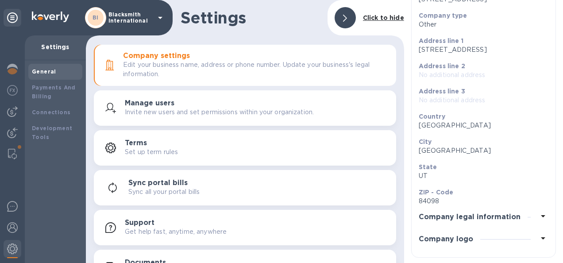
scroll to position [115, 0]
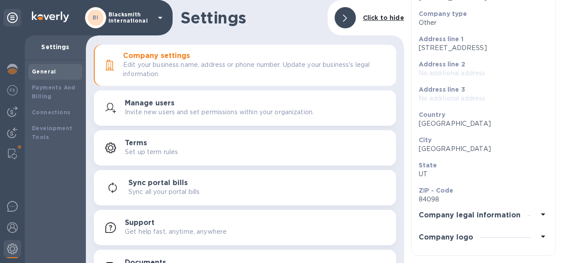
click at [531, 234] on div at bounding box center [540, 237] width 18 height 12
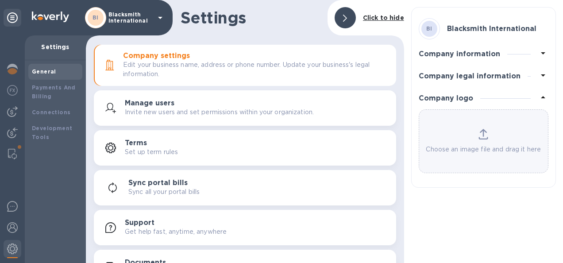
scroll to position [0, 0]
click at [485, 133] on icon at bounding box center [483, 134] width 10 height 11
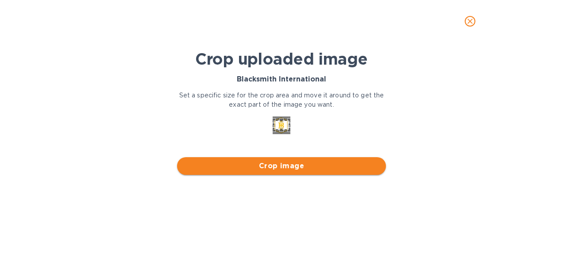
click at [283, 165] on span "Crop image" at bounding box center [281, 166] width 195 height 11
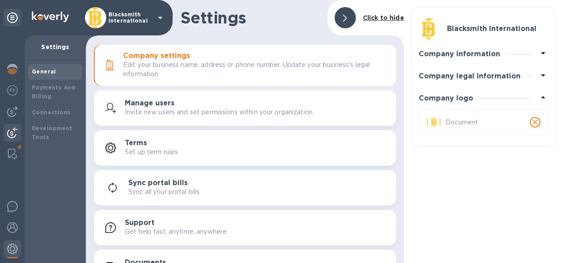
click at [14, 131] on img at bounding box center [12, 132] width 11 height 11
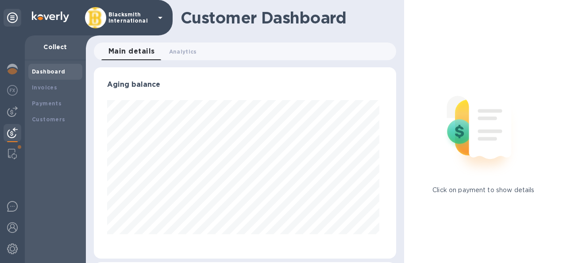
scroll to position [191, 298]
click at [53, 117] on b "Customers" at bounding box center [49, 119] width 34 height 7
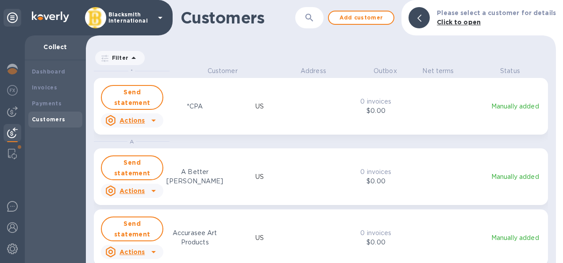
scroll to position [189, 466]
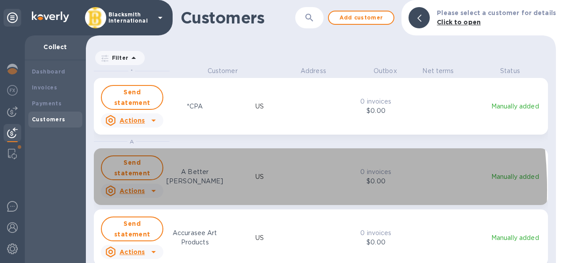
click at [137, 190] on u "Actions" at bounding box center [131, 190] width 25 height 7
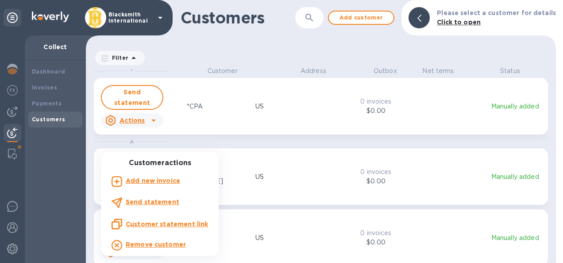
click at [399, 219] on div at bounding box center [281, 131] width 563 height 263
